Goal: Entertainment & Leisure: Browse casually

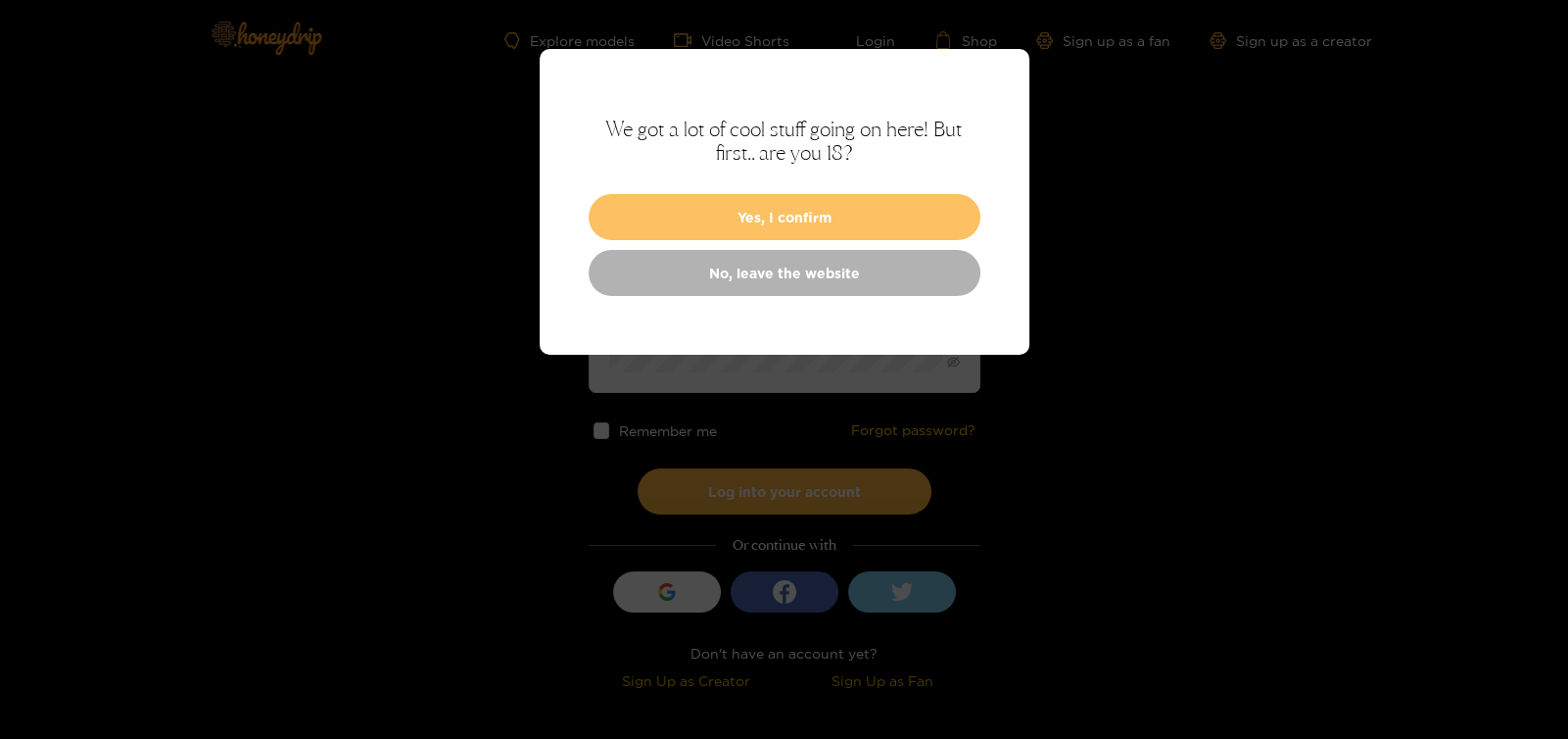
click at [870, 200] on button "Yes, I confirm" at bounding box center [784, 217] width 392 height 46
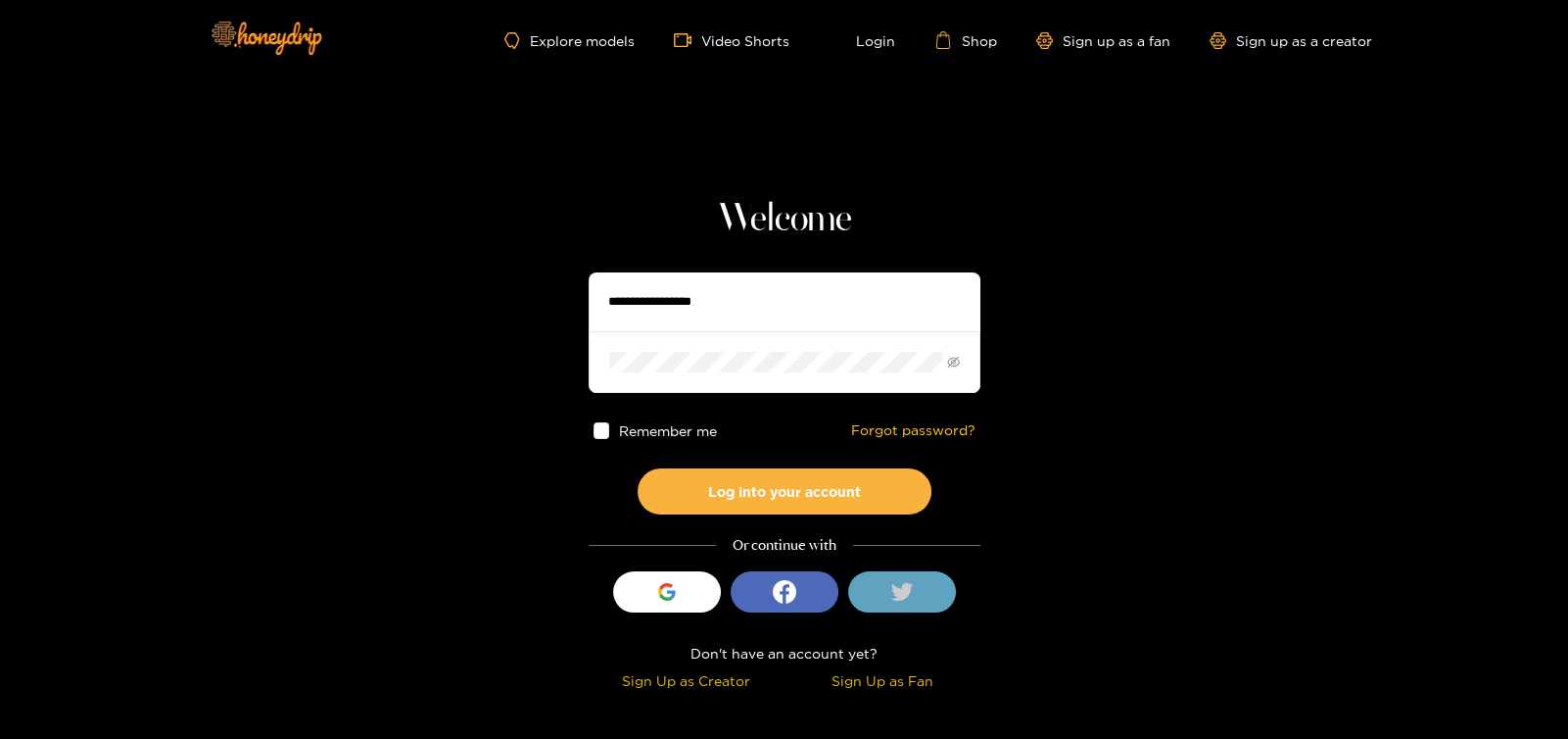
click at [906, 592] on icon at bounding box center [901, 591] width 23 height 18
click at [753, 43] on link "Video Shorts" at bounding box center [731, 40] width 115 height 18
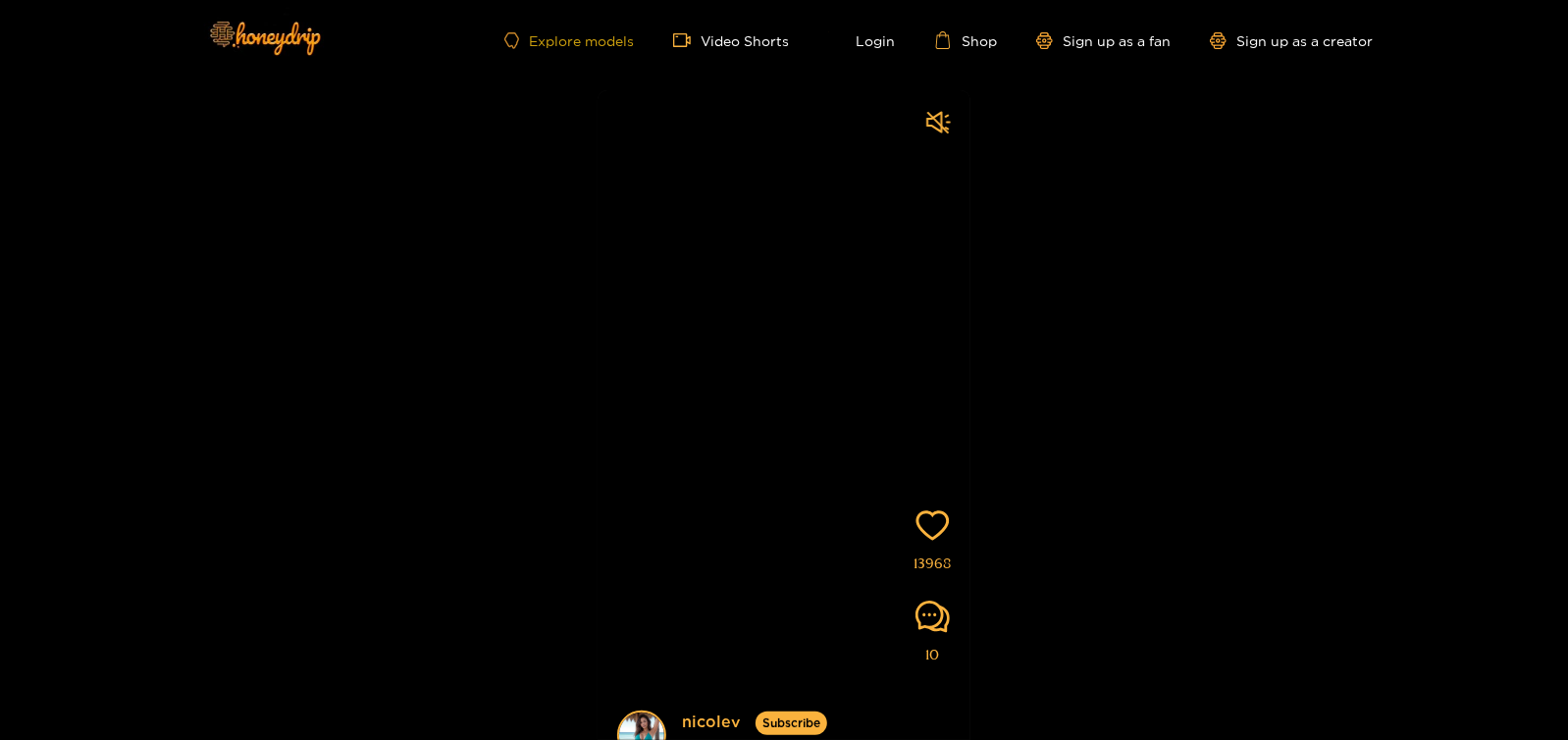
click at [586, 43] on link "Explore models" at bounding box center [569, 41] width 129 height 17
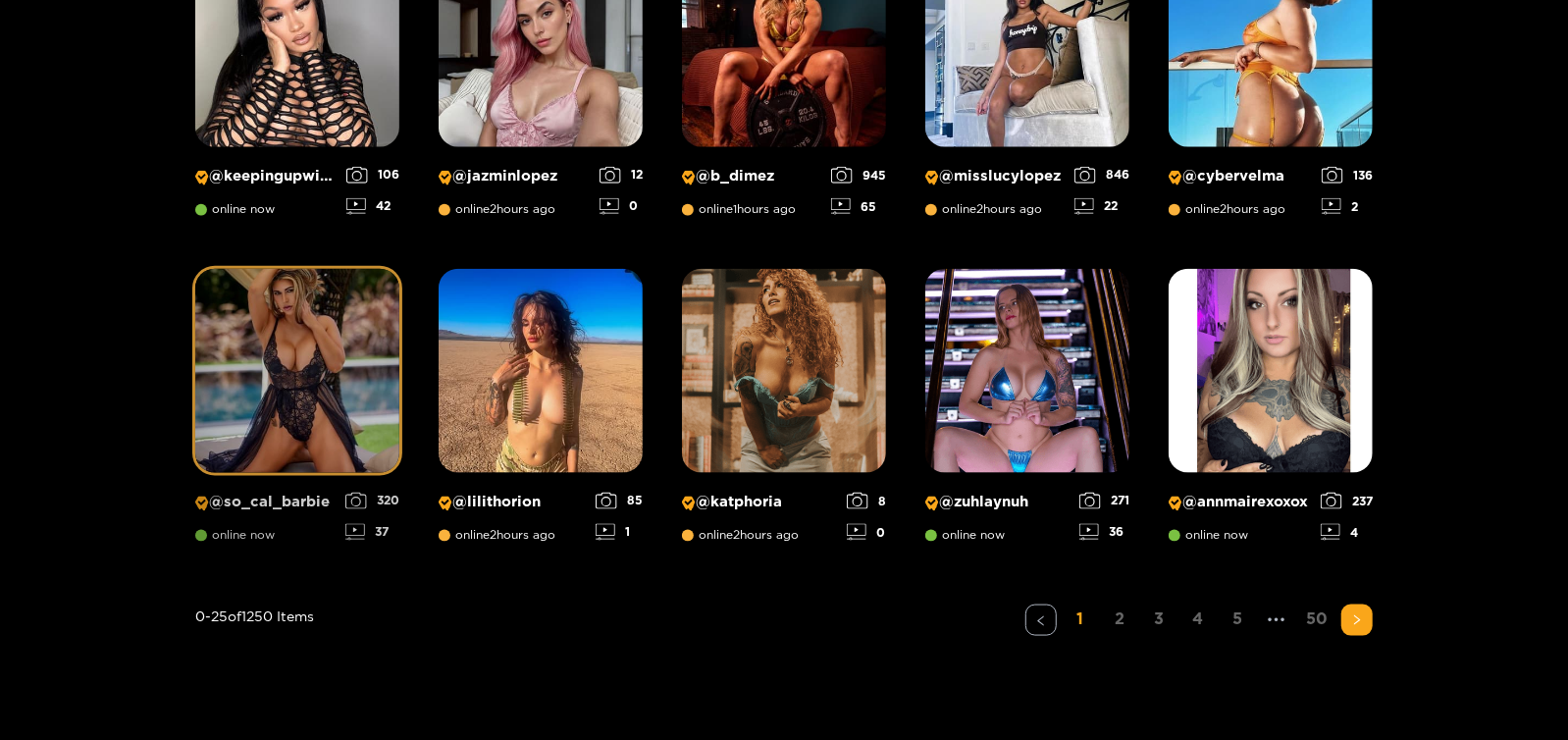
scroll to position [1413, 0]
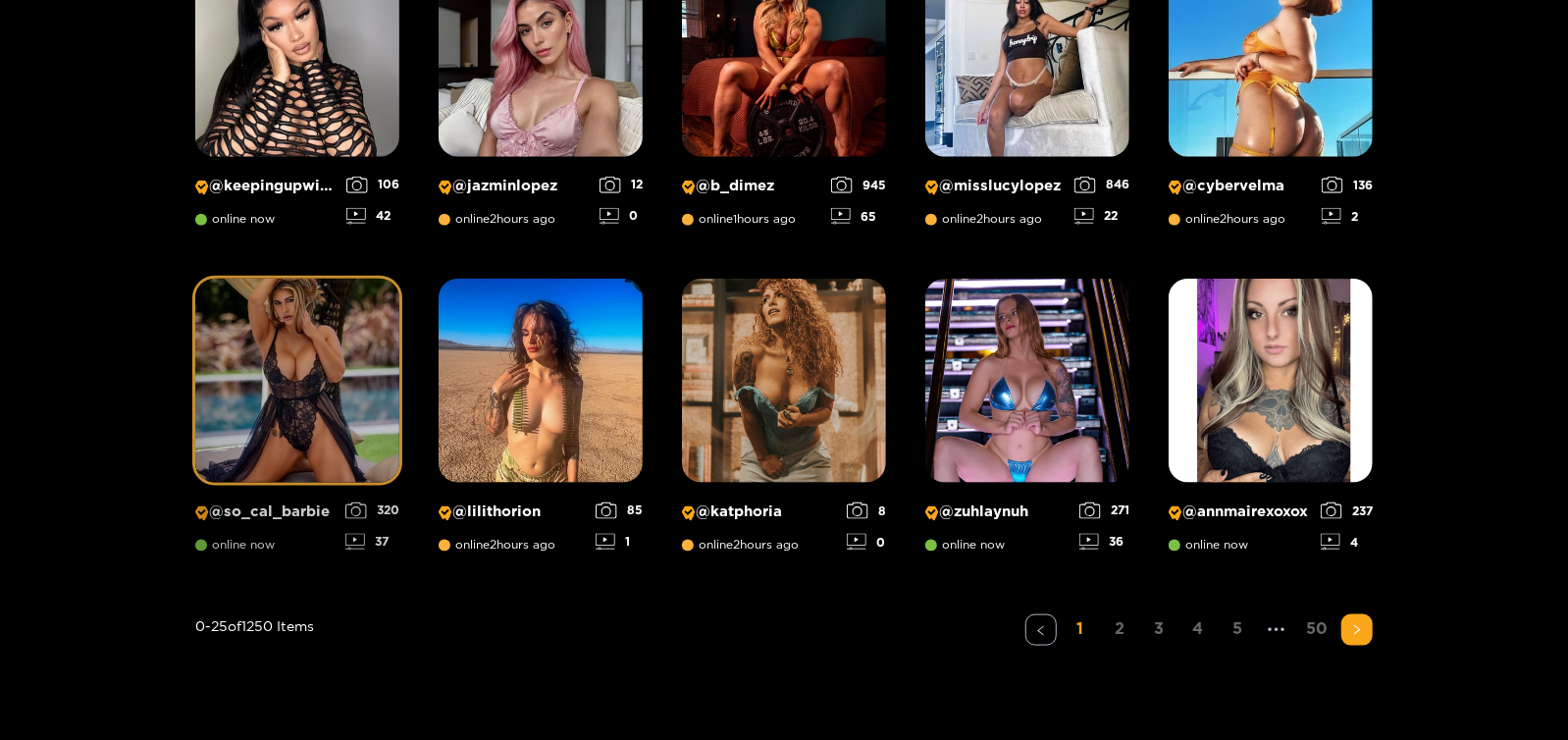
click at [289, 350] on img at bounding box center [297, 380] width 205 height 205
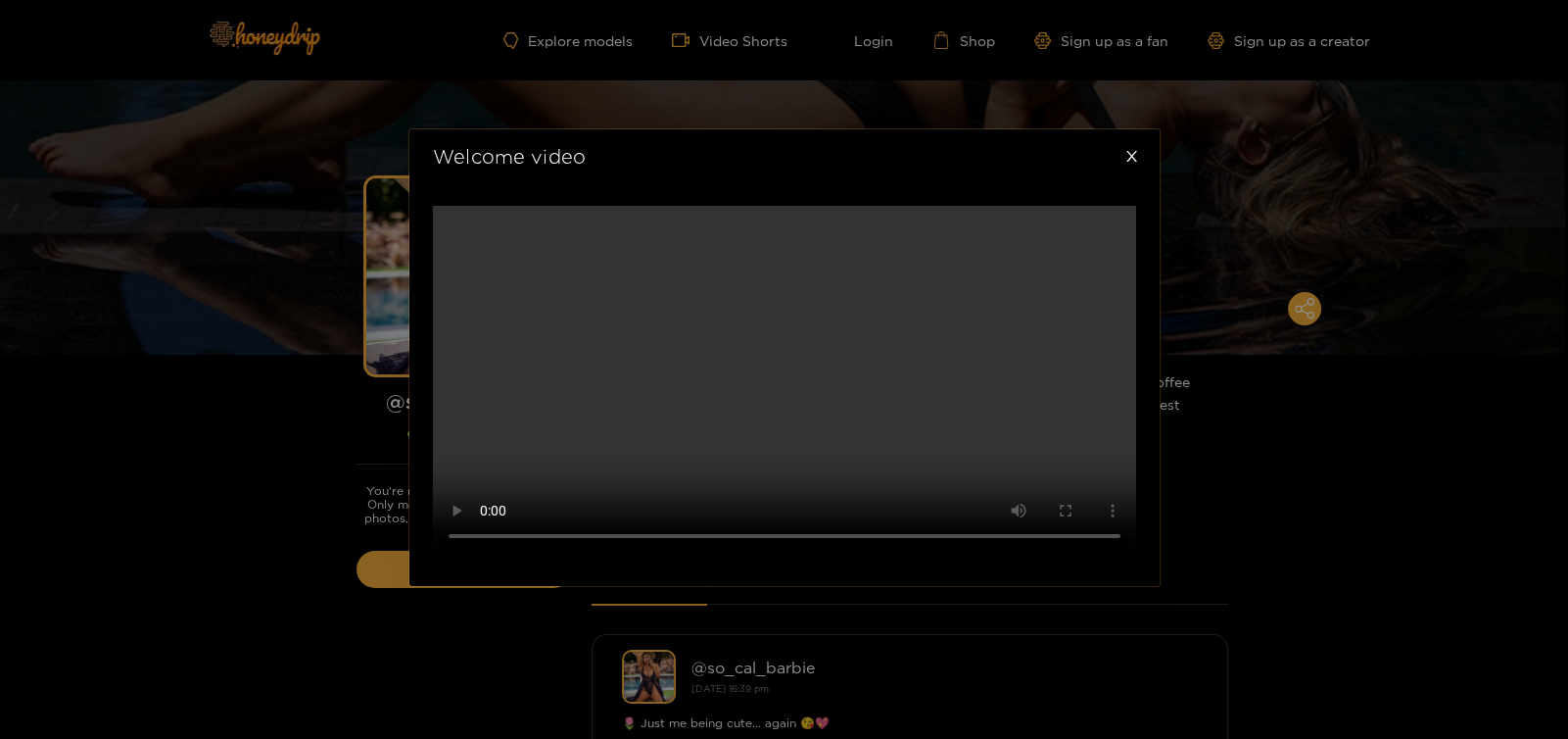
scroll to position [195, 0]
click at [684, 433] on video at bounding box center [784, 382] width 703 height 352
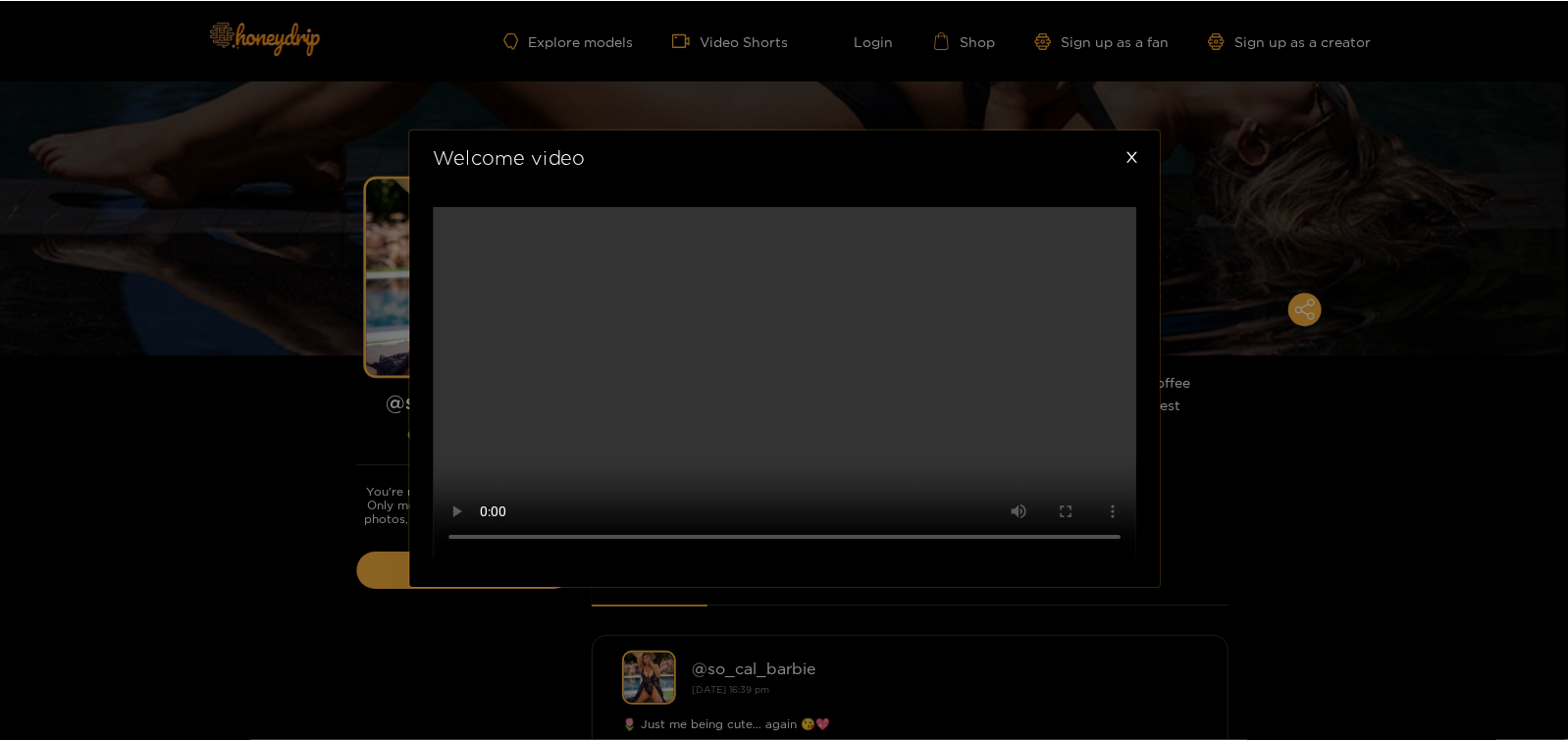
scroll to position [0, 0]
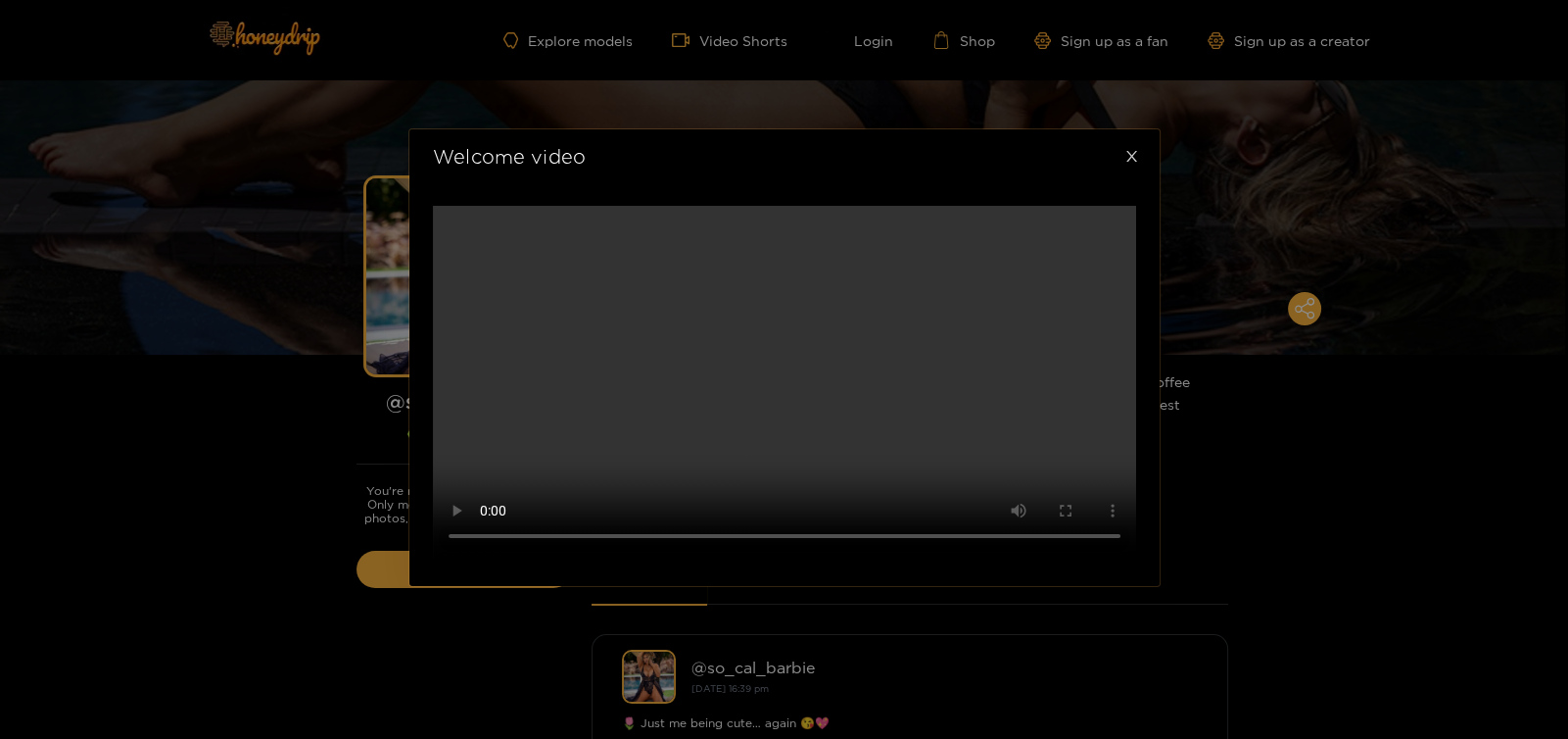
click at [1129, 151] on icon "close" at bounding box center [1131, 156] width 11 height 11
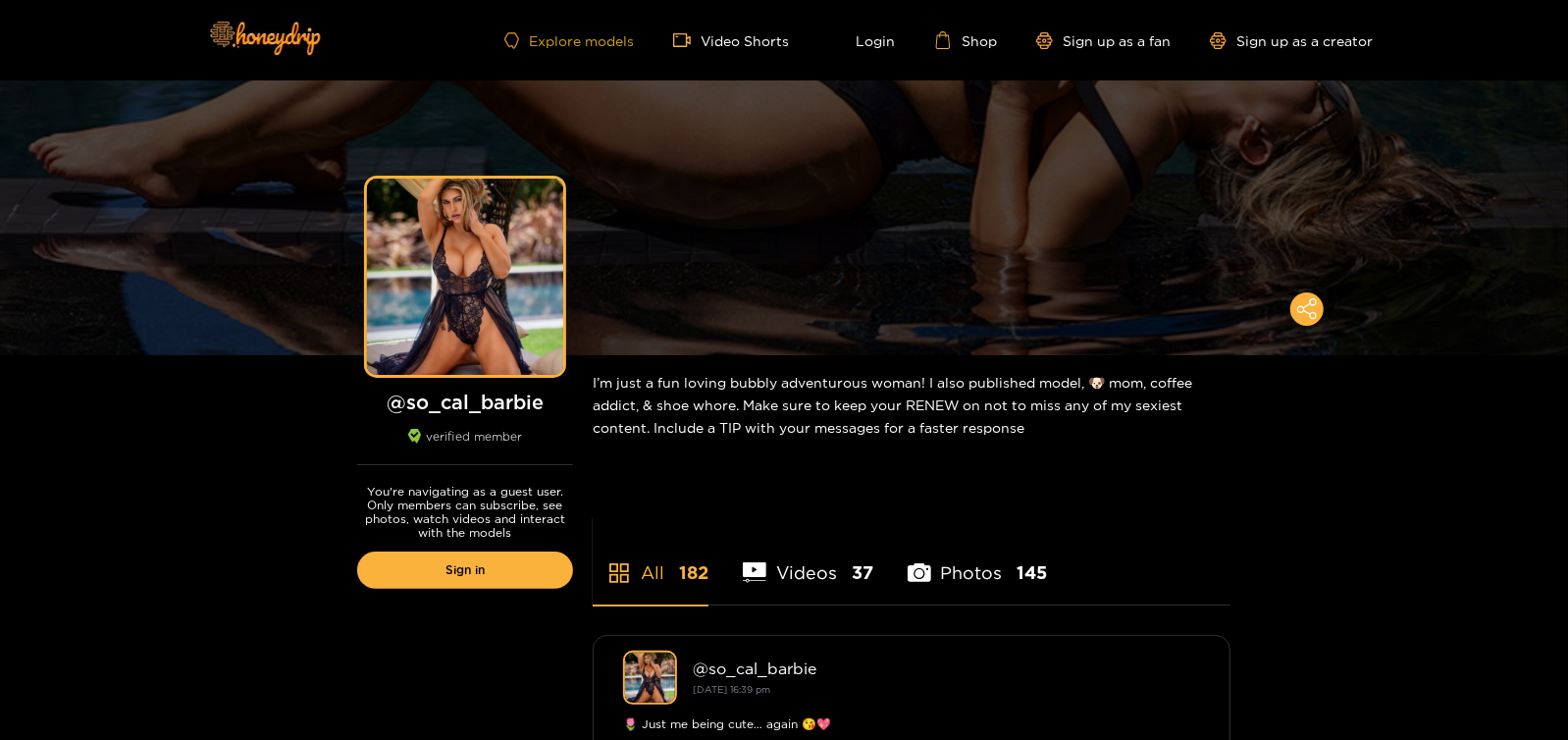
click at [564, 34] on link "Explore models" at bounding box center [569, 41] width 129 height 17
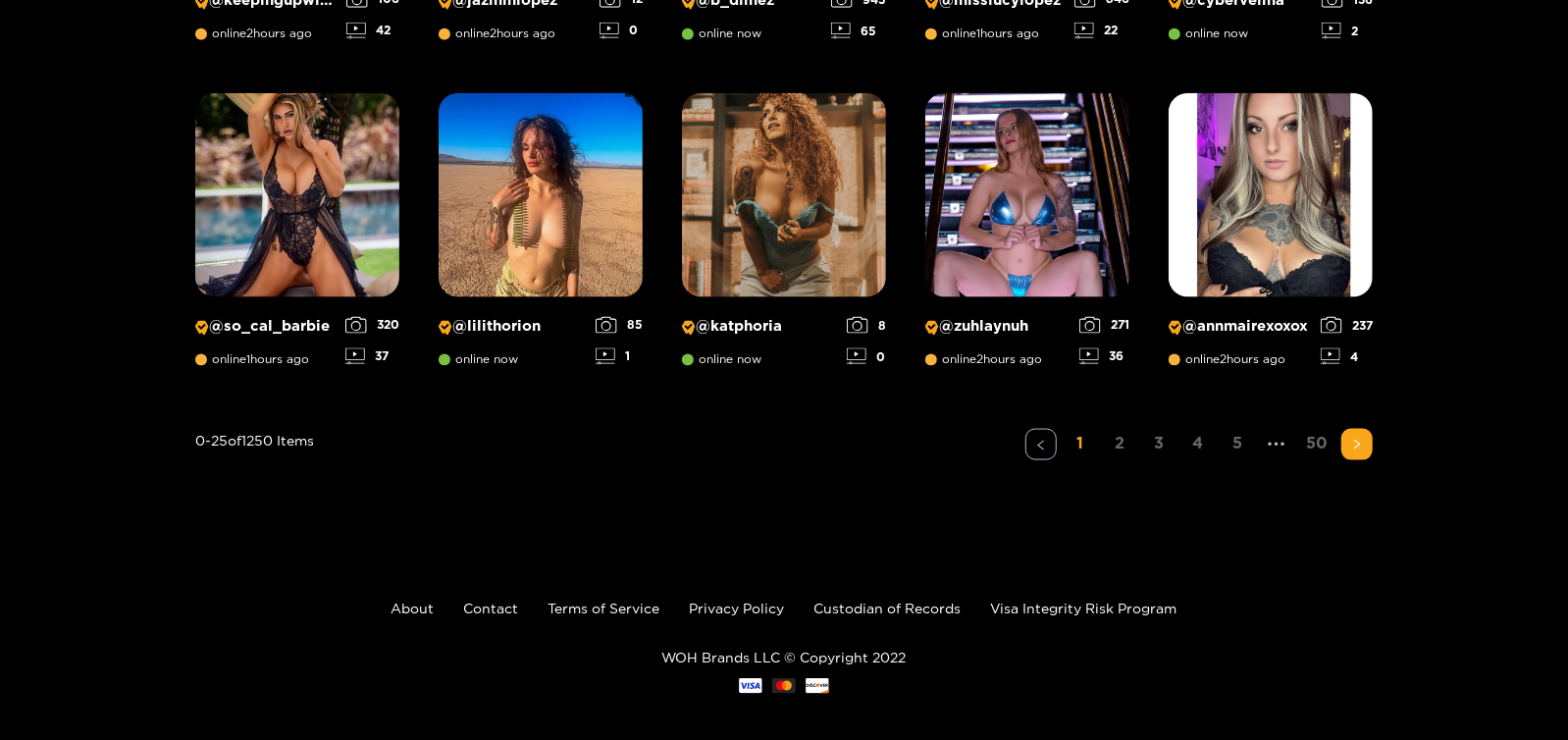
scroll to position [1609, 0]
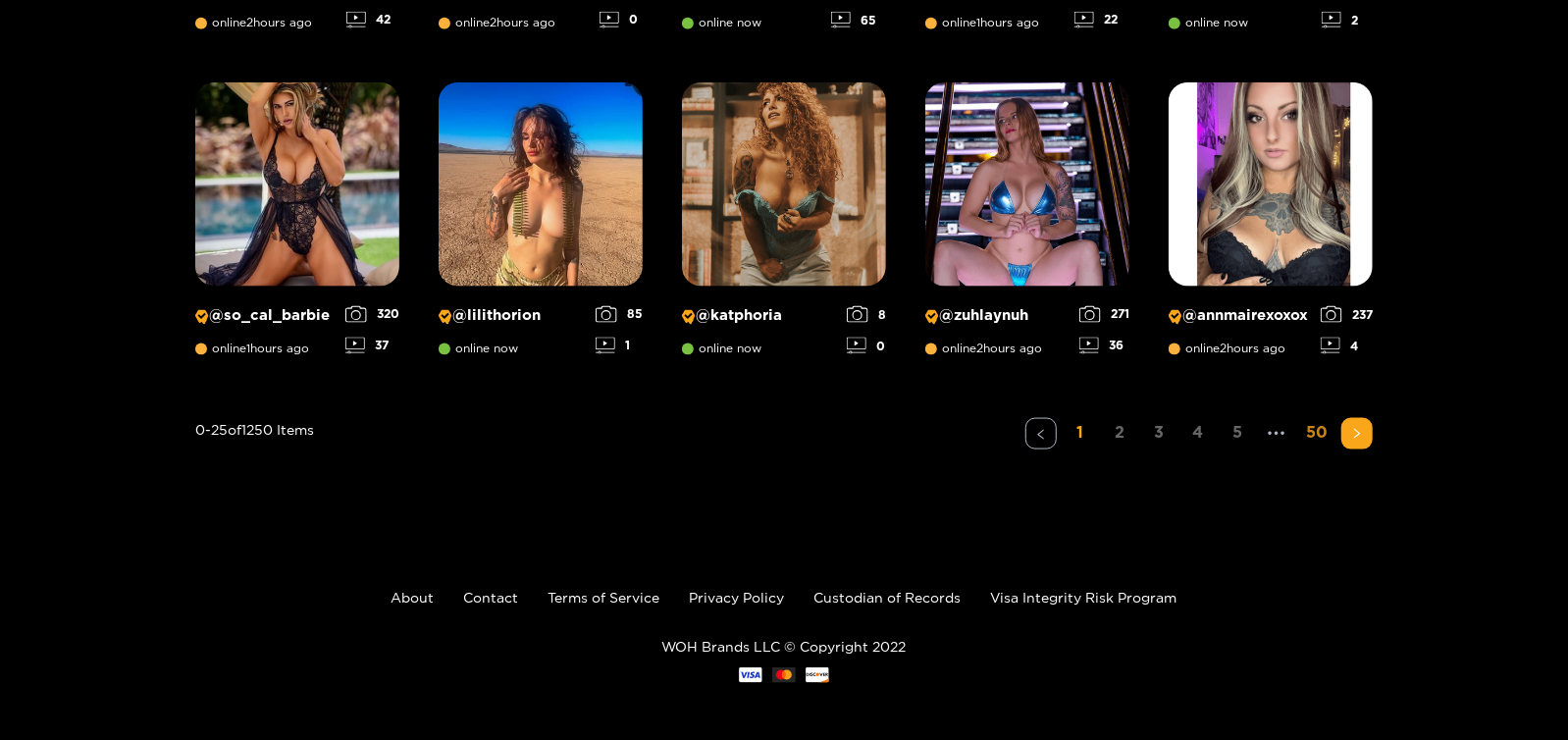
click at [1318, 431] on link "50" at bounding box center [1317, 432] width 34 height 29
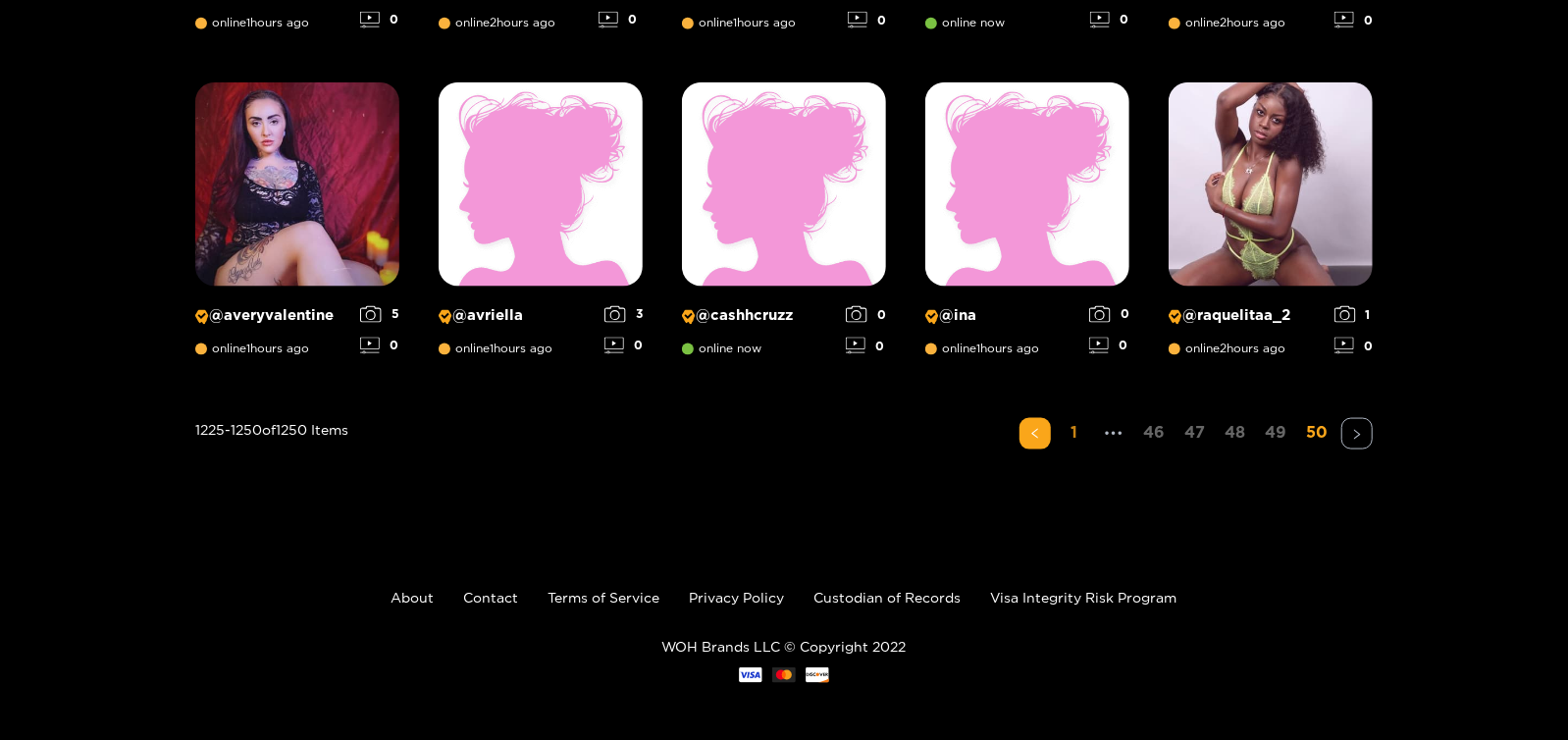
click at [1079, 433] on link "1" at bounding box center [1075, 432] width 32 height 29
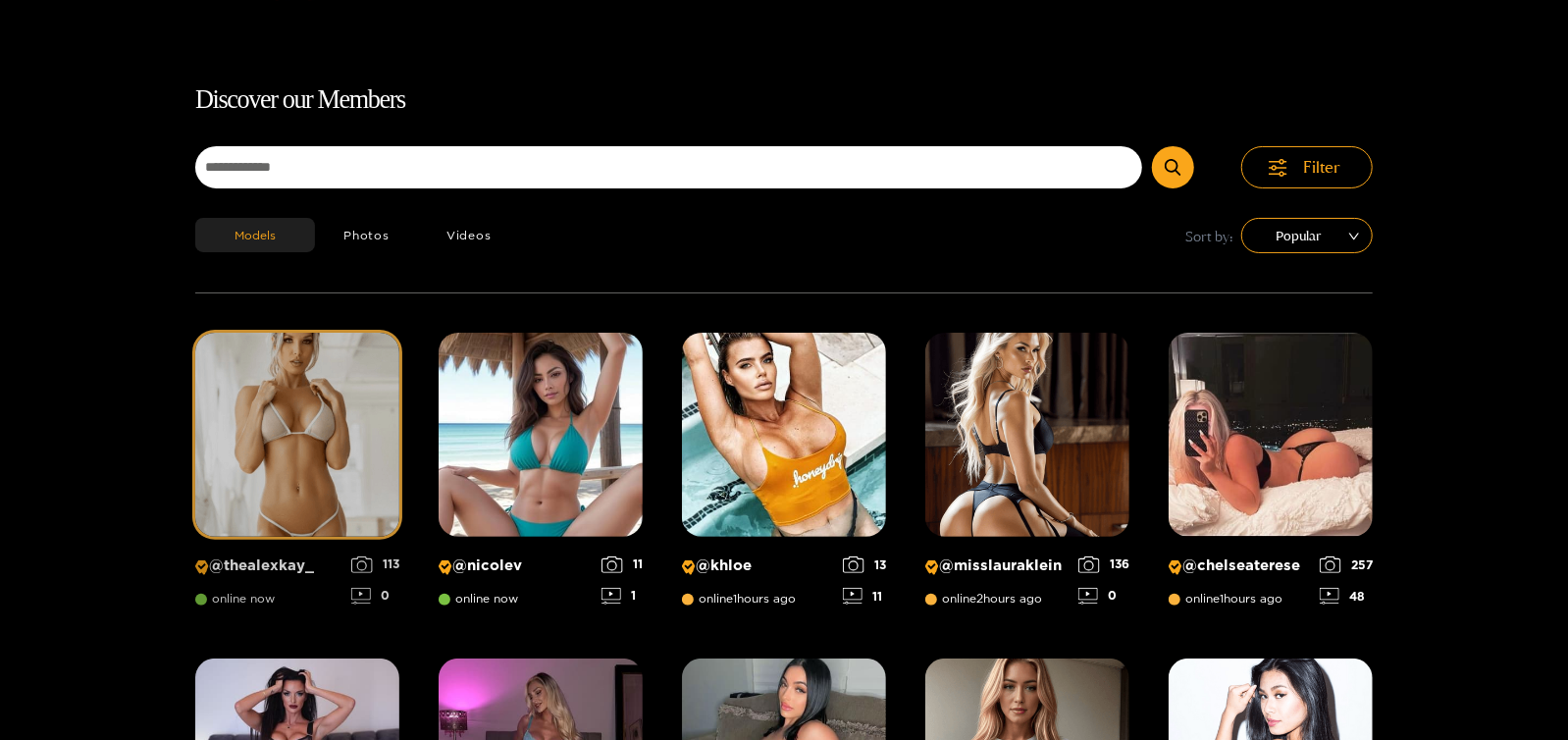
scroll to position [0, 0]
